Goal: Communication & Community: Participate in discussion

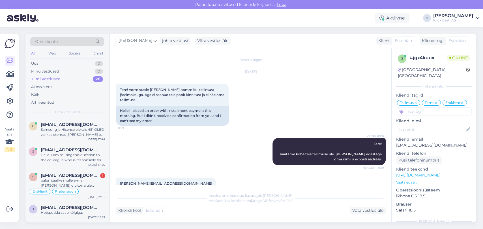
scroll to position [400, 0]
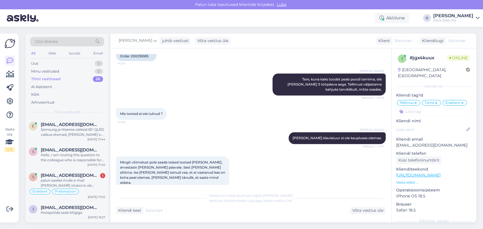
click at [62, 79] on div "Tiimi vestlused 26" at bounding box center [67, 79] width 74 height 8
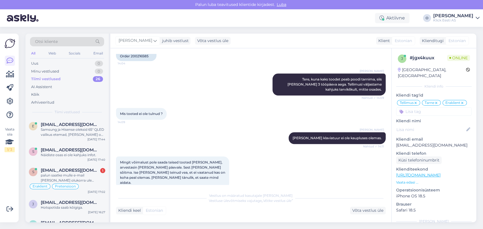
click at [62, 79] on div "Tiimi vestlused 26" at bounding box center [67, 79] width 74 height 8
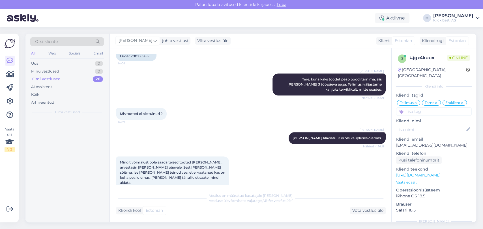
click at [62, 79] on div "Tiimi vestlused 26" at bounding box center [67, 79] width 74 height 8
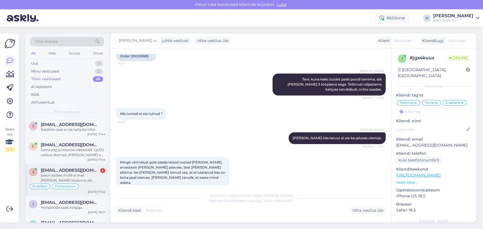
click at [75, 166] on div "s [EMAIL_ADDRESS][DOMAIN_NAME] 1 palun saatke mulle e-mail [PERSON_NAME] olukor…" at bounding box center [66, 180] width 83 height 32
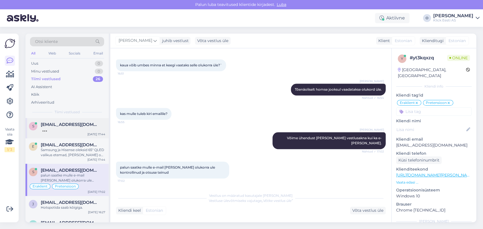
click at [68, 123] on span "[EMAIL_ADDRESS][DOMAIN_NAME]" at bounding box center [70, 124] width 59 height 5
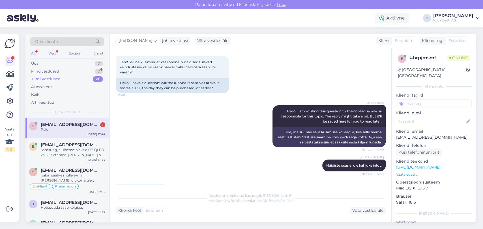
scroll to position [8, 0]
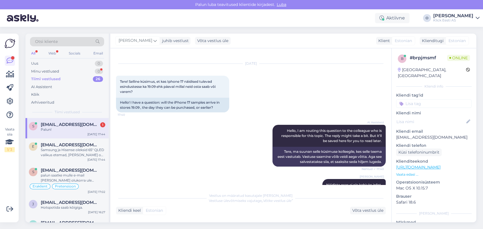
click at [66, 79] on div "Tiimi vestlused 26" at bounding box center [67, 79] width 74 height 8
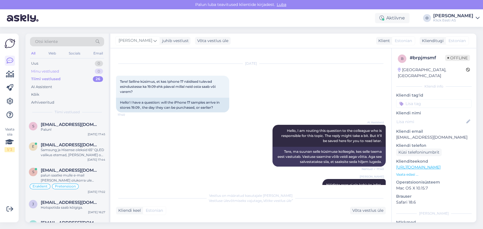
click at [64, 73] on div "Minu vestlused 0" at bounding box center [67, 72] width 74 height 8
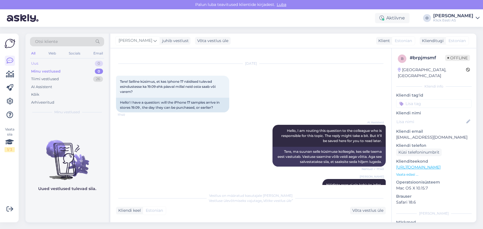
click at [63, 61] on div "Uus 0" at bounding box center [67, 64] width 74 height 8
click at [77, 72] on div "Minu vestlused 0" at bounding box center [67, 72] width 74 height 8
click at [75, 77] on div "Tiimi vestlused 26" at bounding box center [67, 79] width 74 height 8
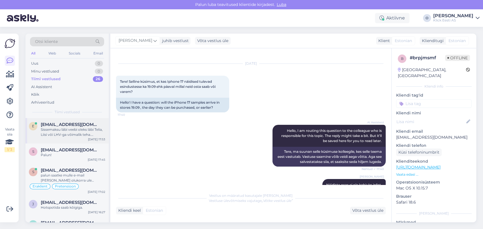
click at [70, 124] on div "[EMAIL_ADDRESS][DOMAIN_NAME]" at bounding box center [73, 124] width 64 height 5
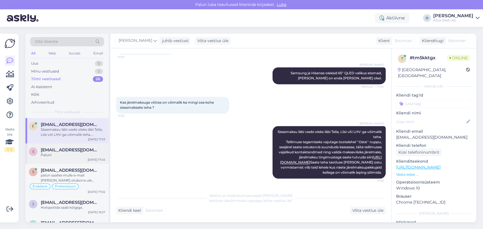
click at [73, 148] on span "[EMAIL_ADDRESS][DOMAIN_NAME]" at bounding box center [70, 150] width 59 height 5
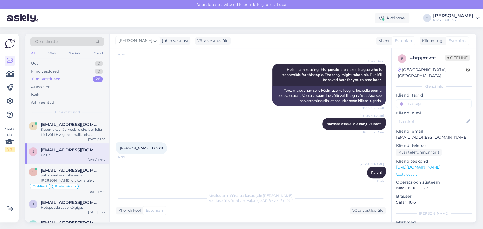
scroll to position [69, 0]
click at [73, 166] on div "s [EMAIL_ADDRESS][DOMAIN_NAME] palun saatke mulle e-mail [PERSON_NAME] olukorra…" at bounding box center [66, 180] width 83 height 32
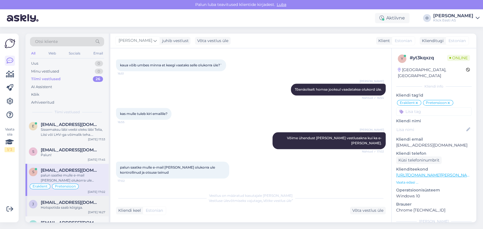
click at [73, 200] on span "[EMAIL_ADDRESS][DOMAIN_NAME]" at bounding box center [70, 202] width 59 height 5
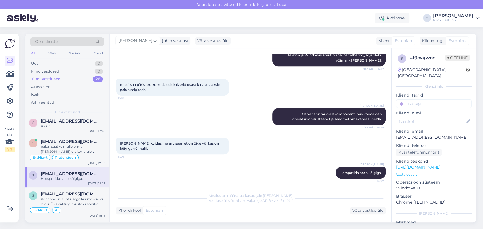
scroll to position [38, 0]
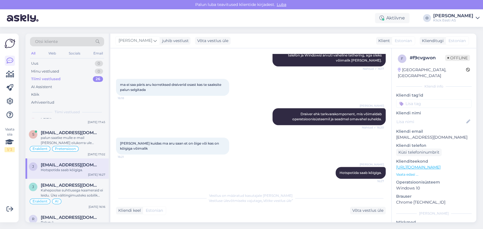
click at [69, 169] on div "Hotspotida saab kõigiga." at bounding box center [73, 170] width 64 height 5
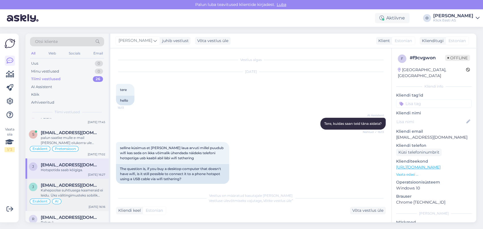
click at [66, 188] on div "Kahepoolse suhtlusega kaameraid ei leidu. Üks välitingimusteks sobilik oleks nä…" at bounding box center [73, 193] width 64 height 10
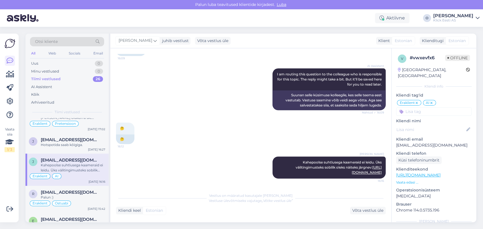
scroll to position [75, 0]
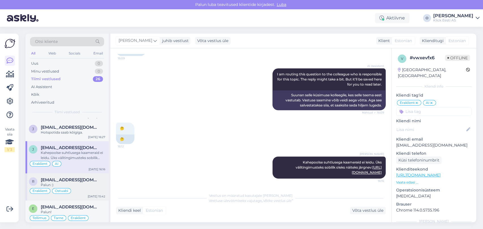
click at [58, 179] on span "[EMAIL_ADDRESS][DOMAIN_NAME]" at bounding box center [70, 180] width 59 height 5
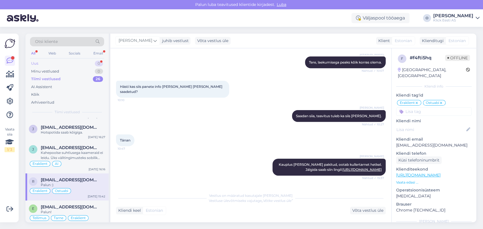
click at [84, 62] on div "Uus 0" at bounding box center [67, 64] width 74 height 8
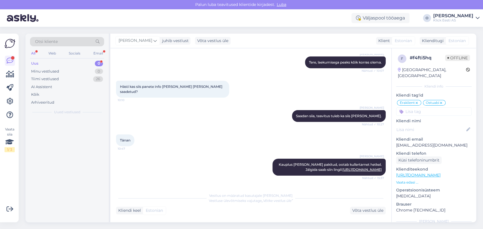
scroll to position [0, 0]
click at [62, 131] on div "Küsimus" at bounding box center [73, 129] width 64 height 5
